Goal: Information Seeking & Learning: Learn about a topic

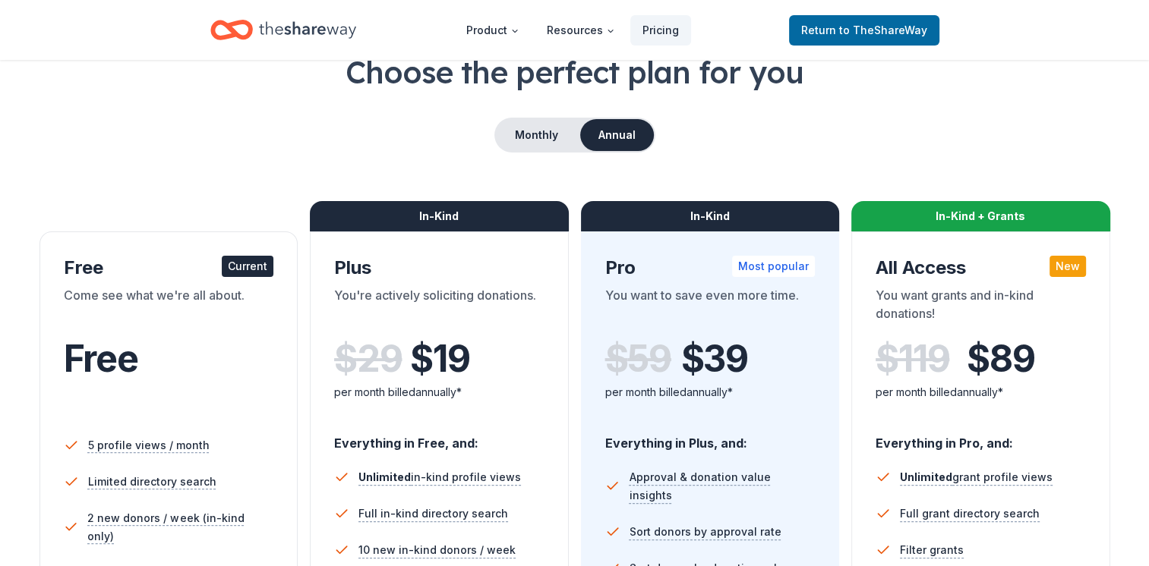
scroll to position [111, 0]
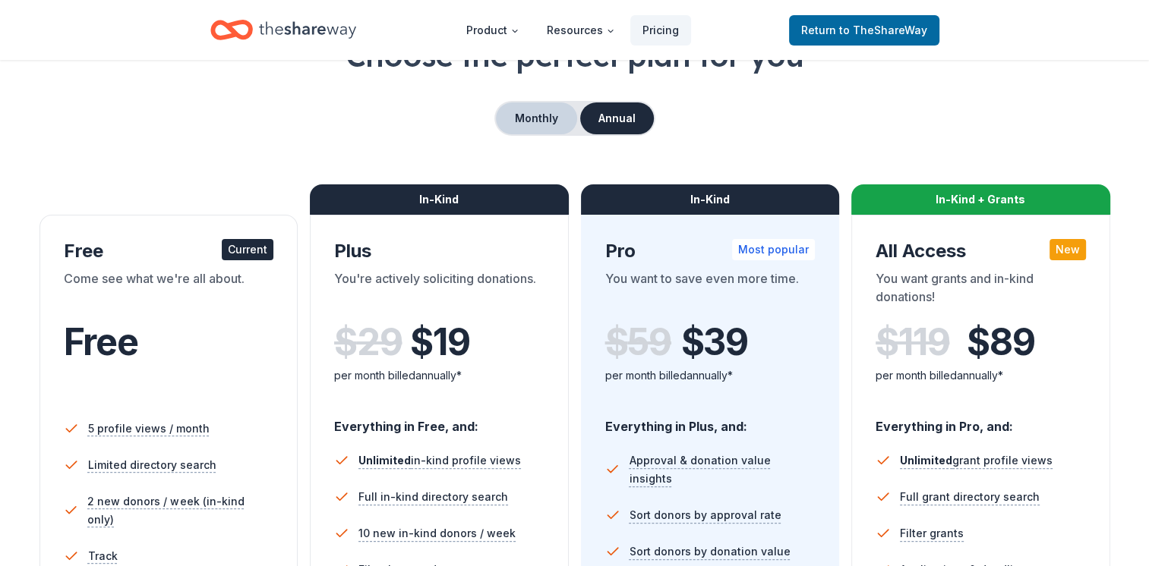
click at [531, 114] on button "Monthly" at bounding box center [536, 118] width 81 height 32
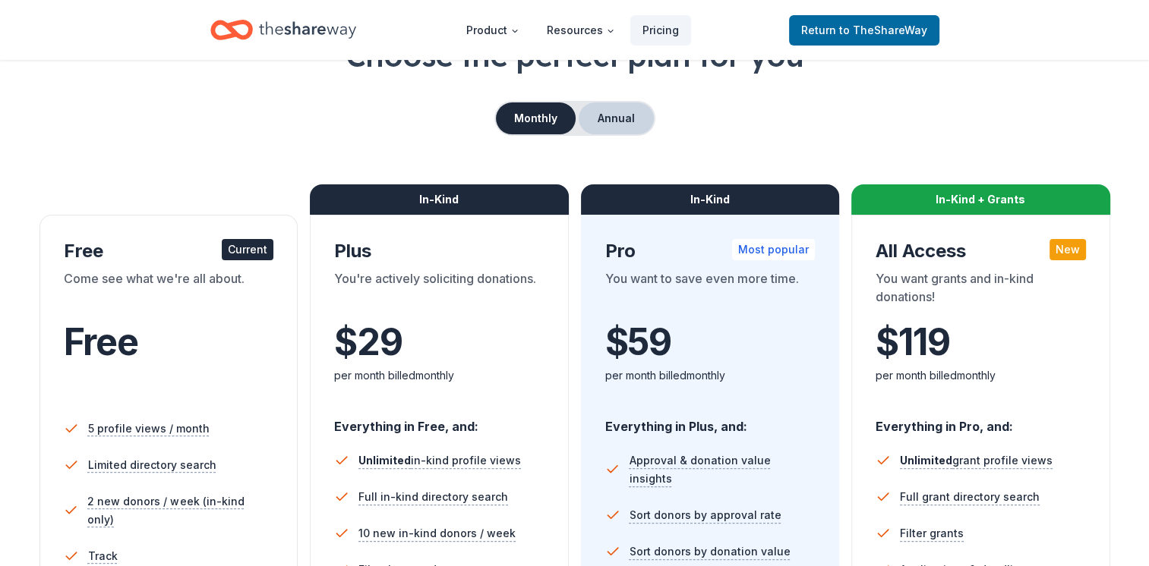
click at [629, 115] on button "Annual" at bounding box center [616, 118] width 75 height 32
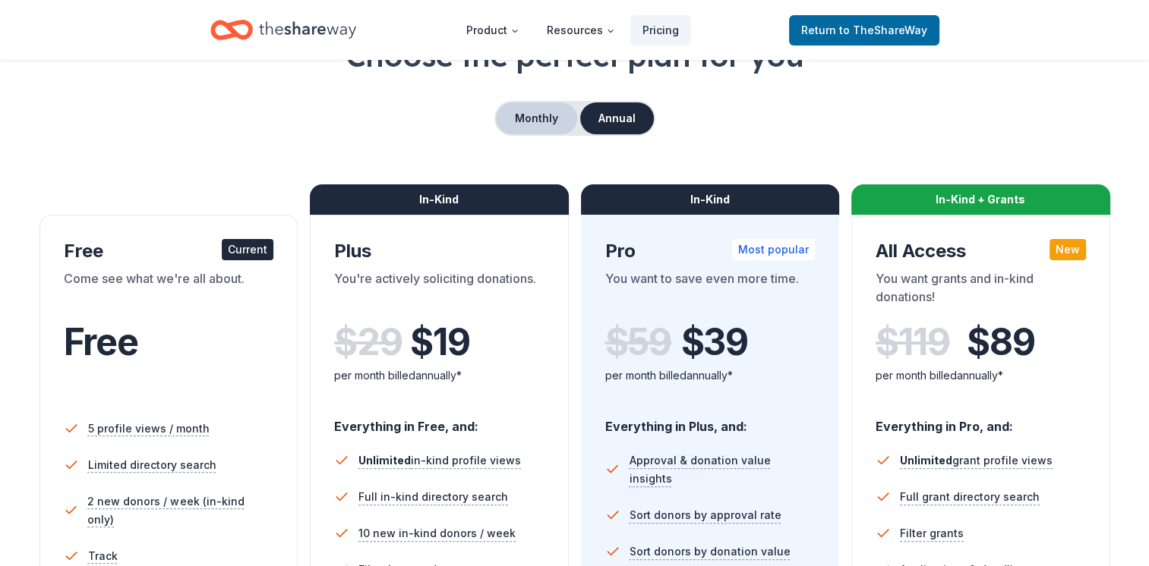
click at [525, 112] on button "Monthly" at bounding box center [536, 118] width 81 height 32
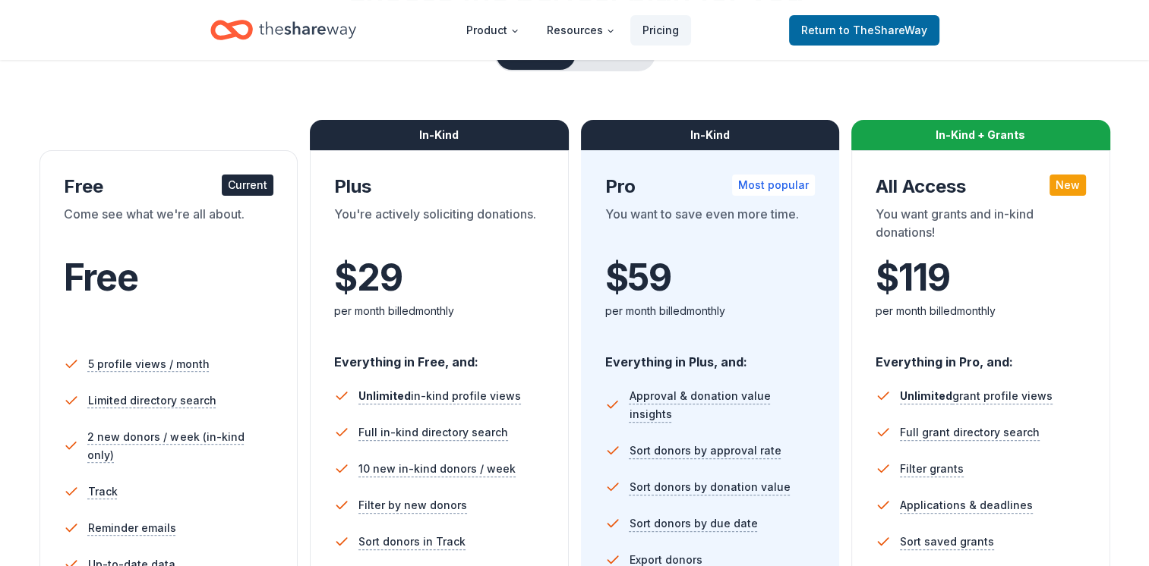
scroll to position [0, 0]
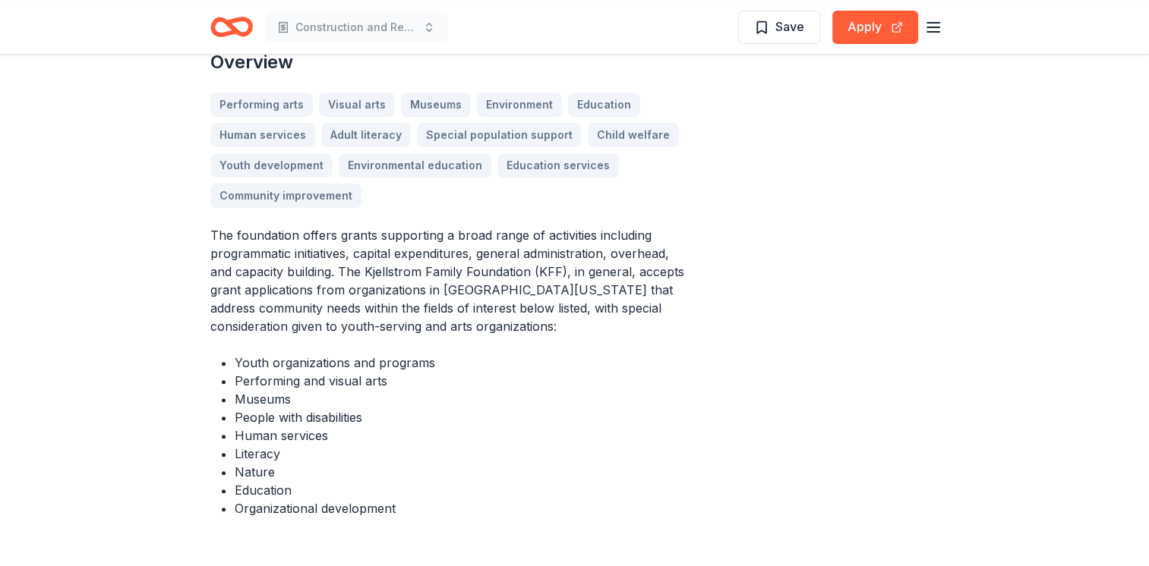
scroll to position [497, 0]
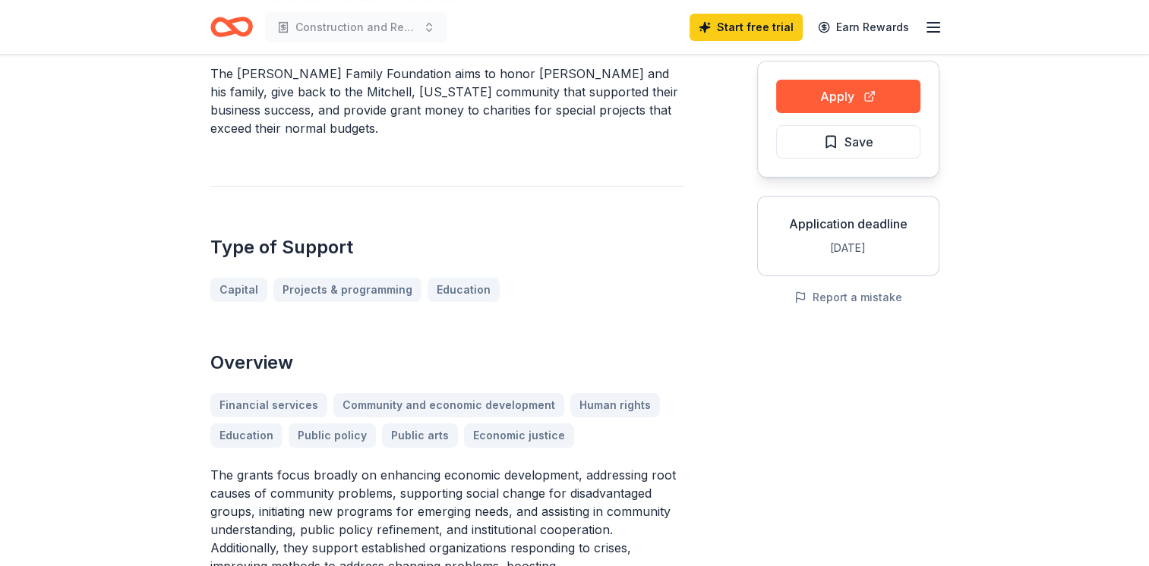
scroll to position [156, 0]
